Goal: Information Seeking & Learning: Learn about a topic

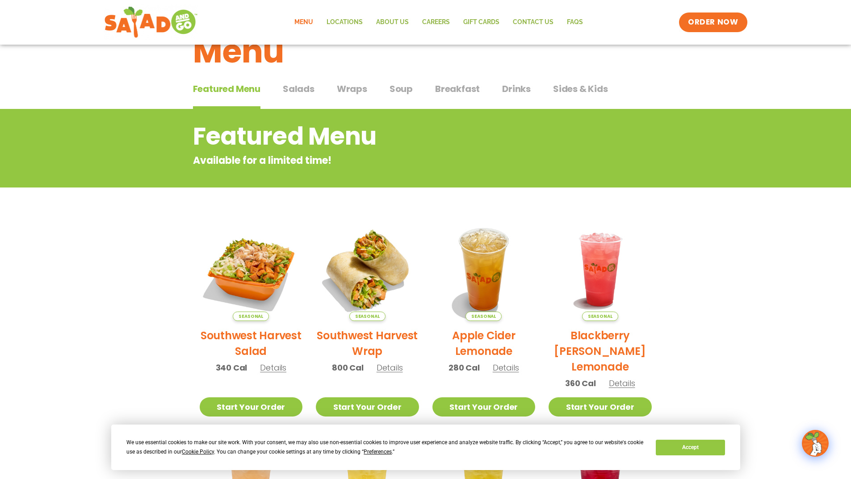
scroll to position [45, 0]
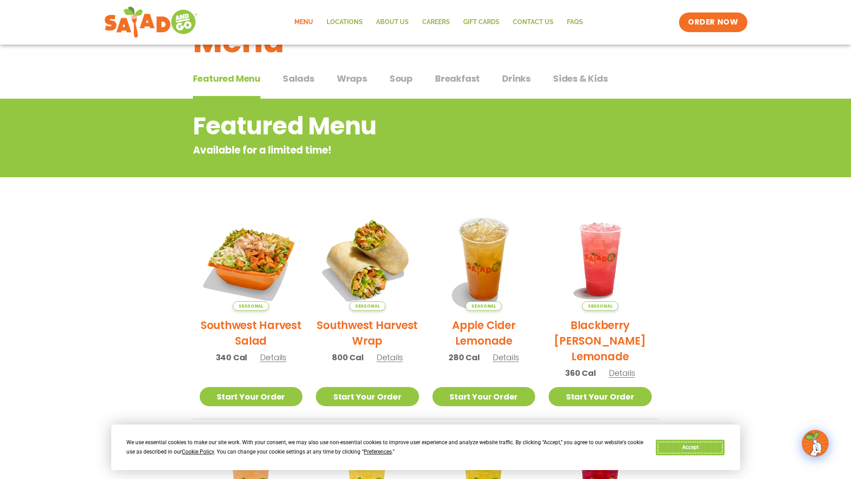
click at [692, 449] on button "Accept" at bounding box center [690, 448] width 69 height 16
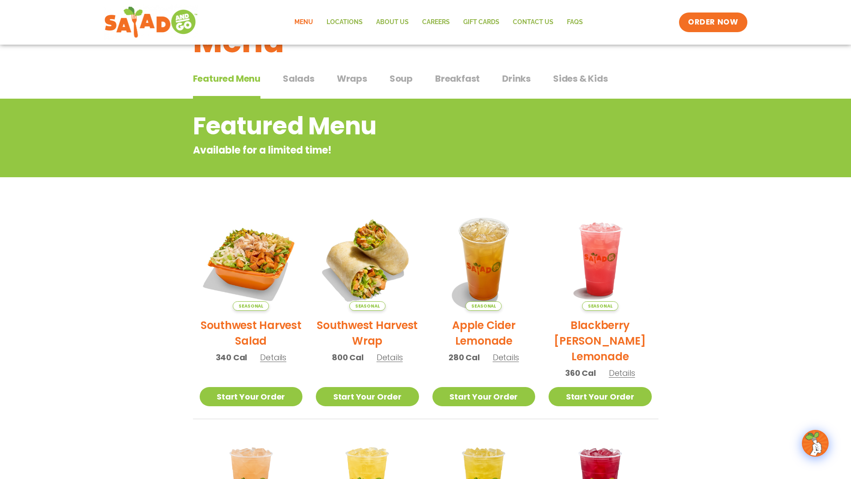
click at [298, 78] on span "Salads" at bounding box center [299, 78] width 32 height 13
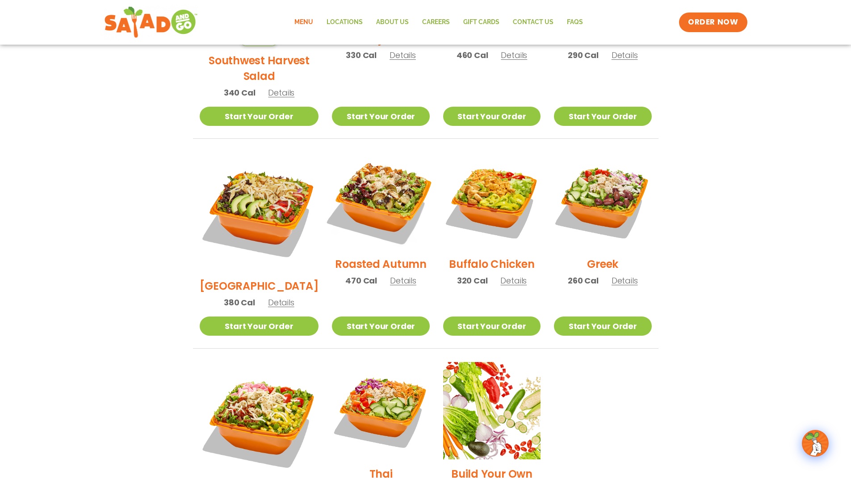
scroll to position [369, 0]
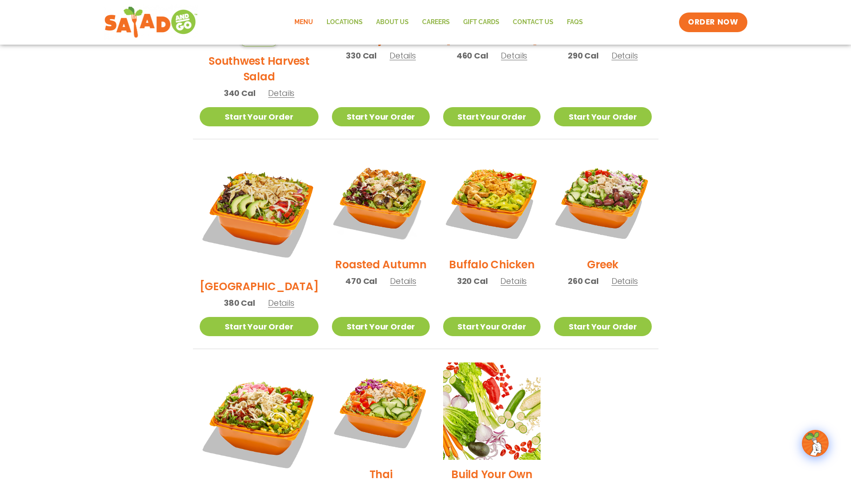
click at [395, 276] on span "Details" at bounding box center [403, 281] width 26 height 11
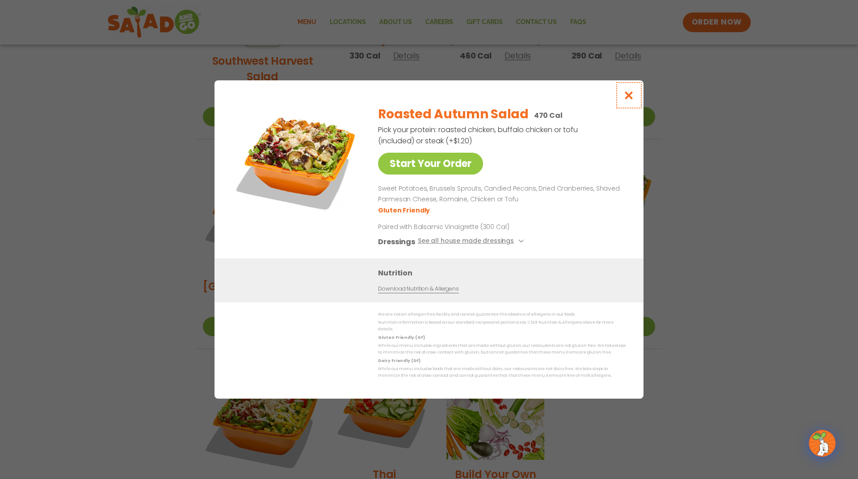
click at [630, 96] on icon "Close modal" at bounding box center [628, 95] width 11 height 9
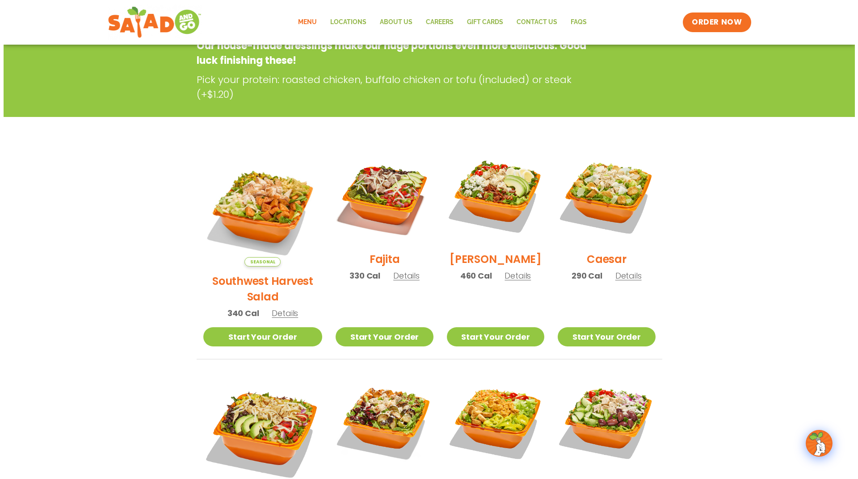
scroll to position [134, 0]
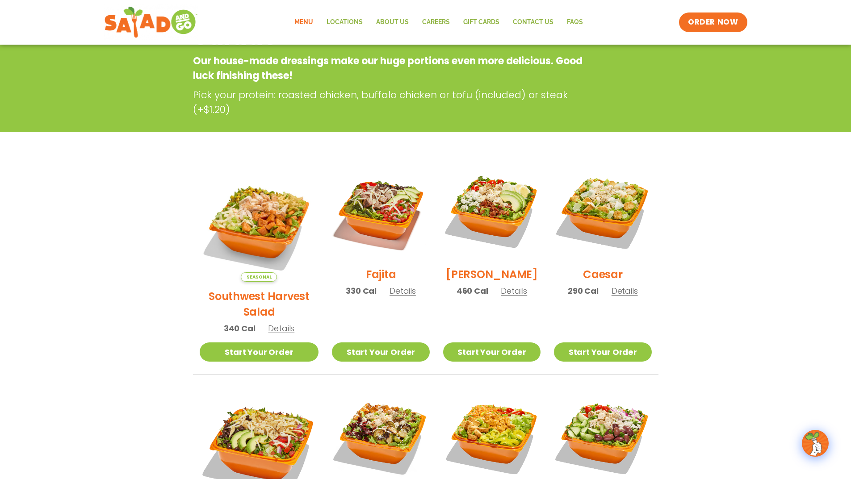
click at [268, 323] on span "Details" at bounding box center [281, 328] width 26 height 11
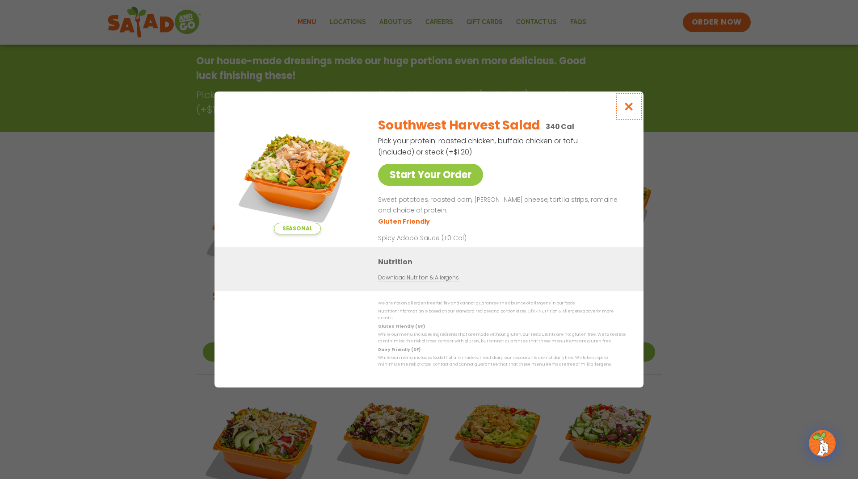
click at [628, 105] on icon "Close modal" at bounding box center [628, 106] width 11 height 9
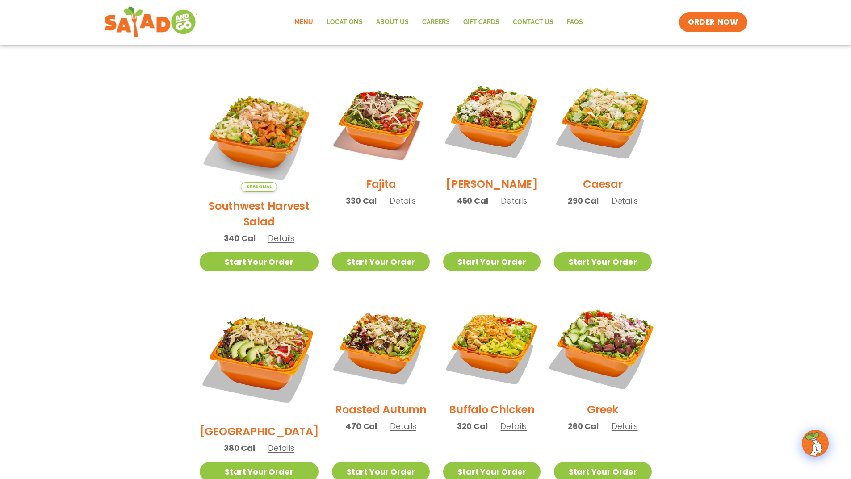
scroll to position [322, 0]
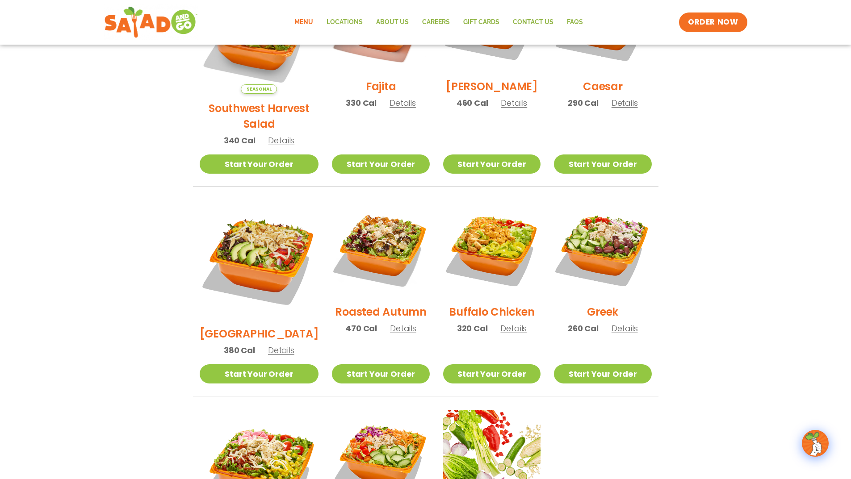
click at [616, 323] on span "Details" at bounding box center [624, 328] width 26 height 11
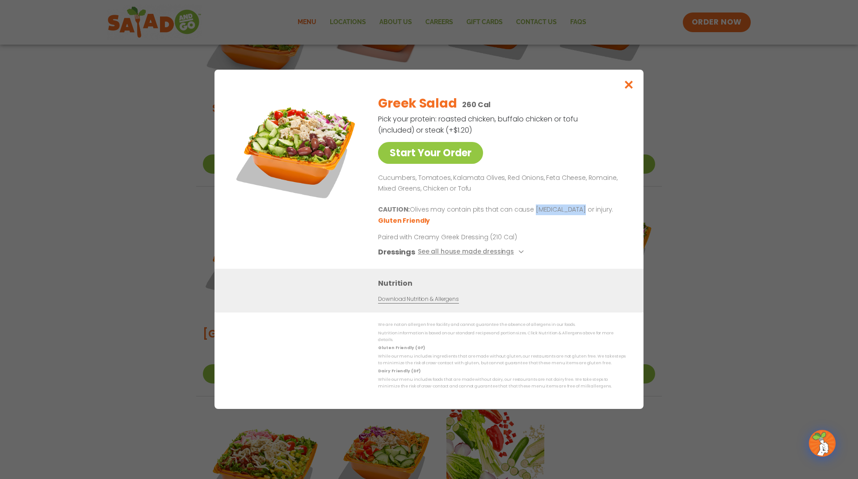
drag, startPoint x: 534, startPoint y: 214, endPoint x: 569, endPoint y: 215, distance: 34.8
click at [569, 215] on p "CAUTION: Olives may contain pits that can cause [MEDICAL_DATA] or injury." at bounding box center [500, 210] width 244 height 11
click at [579, 212] on p "CAUTION: Olives may contain pits that can cause [MEDICAL_DATA] or injury." at bounding box center [500, 210] width 244 height 11
drag, startPoint x: 565, startPoint y: 218, endPoint x: 376, endPoint y: 211, distance: 189.1
click at [376, 211] on div "Start Your Order Greek Salad 260 Cal Pick your protein: roasted chicken, buffal…" at bounding box center [428, 178] width 393 height 181
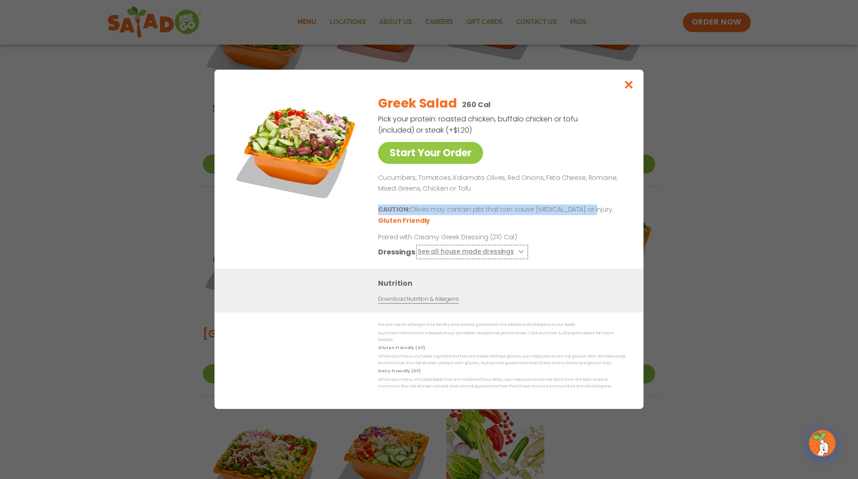
click at [514, 254] on button "See all house made dressings" at bounding box center [472, 252] width 109 height 11
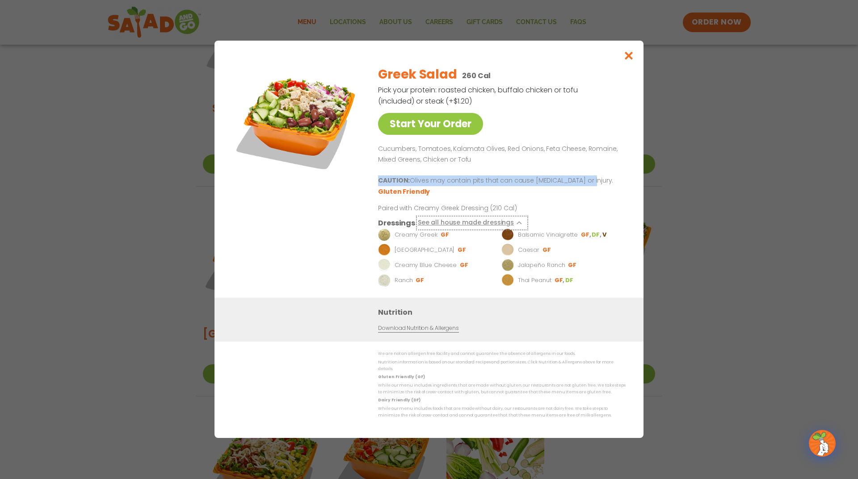
click at [518, 225] on icon at bounding box center [520, 223] width 4 height 4
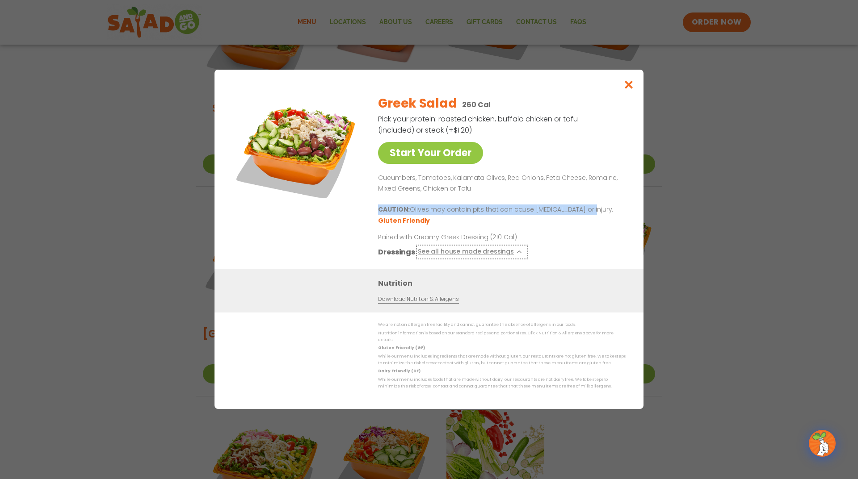
click at [512, 255] on button "See all house made dressings" at bounding box center [472, 252] width 109 height 11
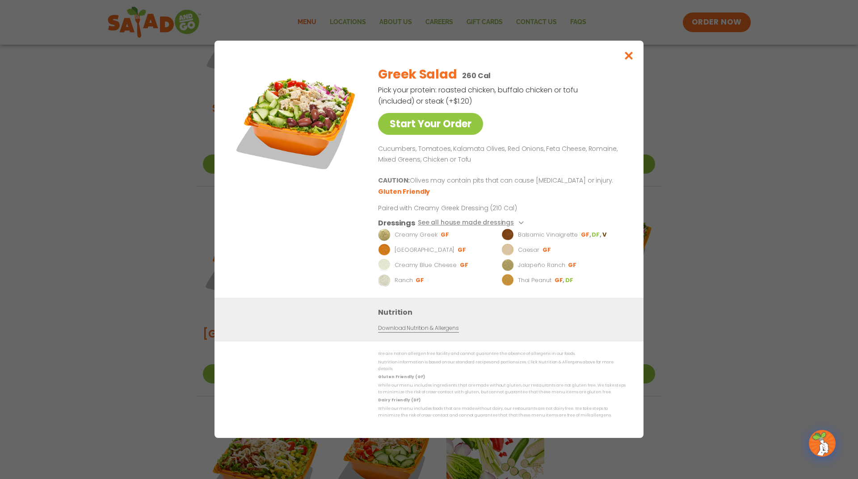
click at [521, 217] on div "Greek Salad 260 Cal Pick your protein: roasted chicken, buffalo chicken or tofu…" at bounding box center [500, 178] width 244 height 239
click at [519, 229] on button "See all house made dressings" at bounding box center [472, 223] width 109 height 11
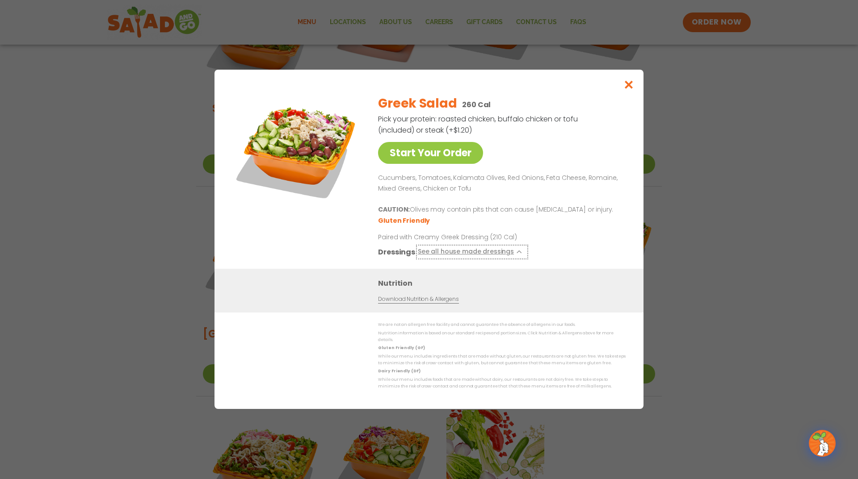
click at [518, 254] on icon at bounding box center [520, 252] width 4 height 4
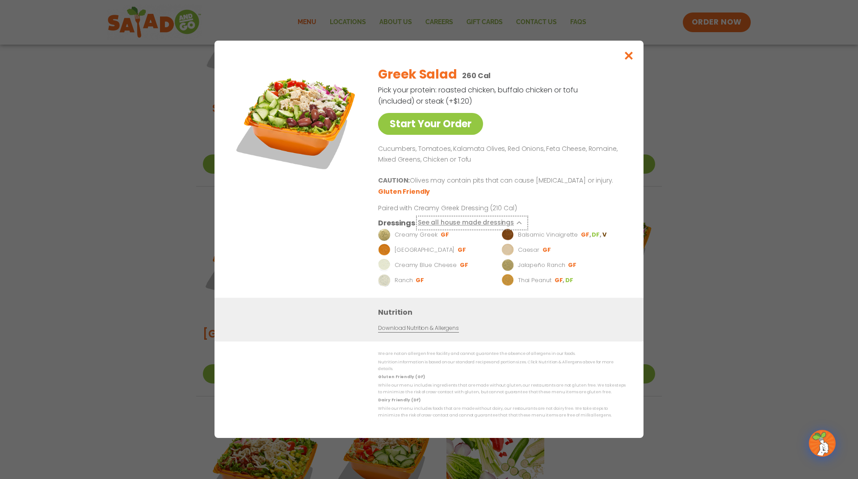
click at [520, 229] on button "See all house made dressings" at bounding box center [472, 223] width 109 height 11
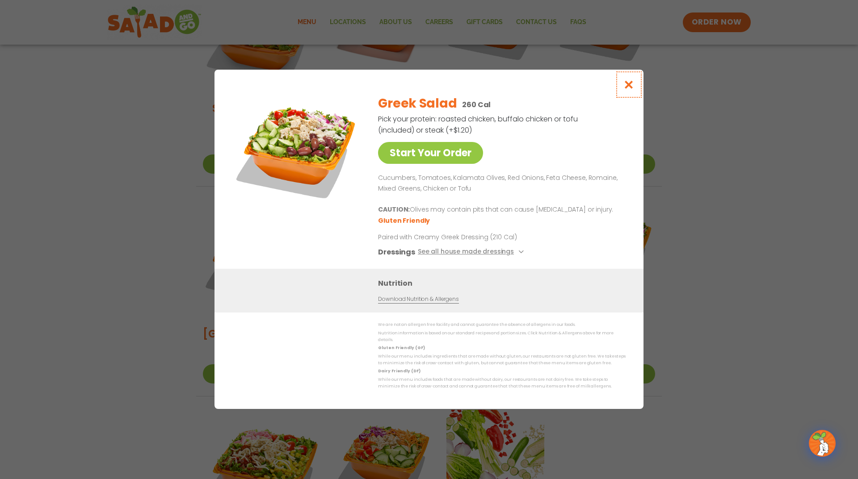
click at [626, 86] on icon "Close modal" at bounding box center [628, 84] width 11 height 9
